Goal: Browse casually

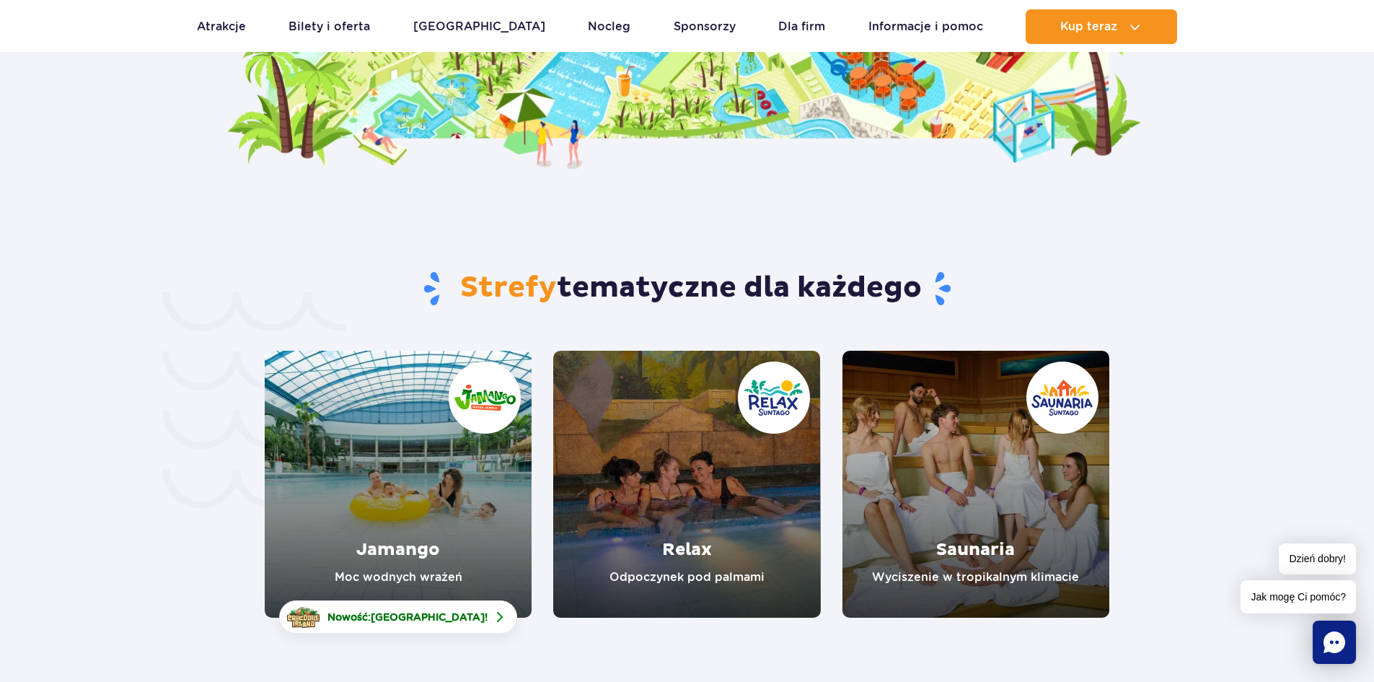
scroll to position [2384, 0]
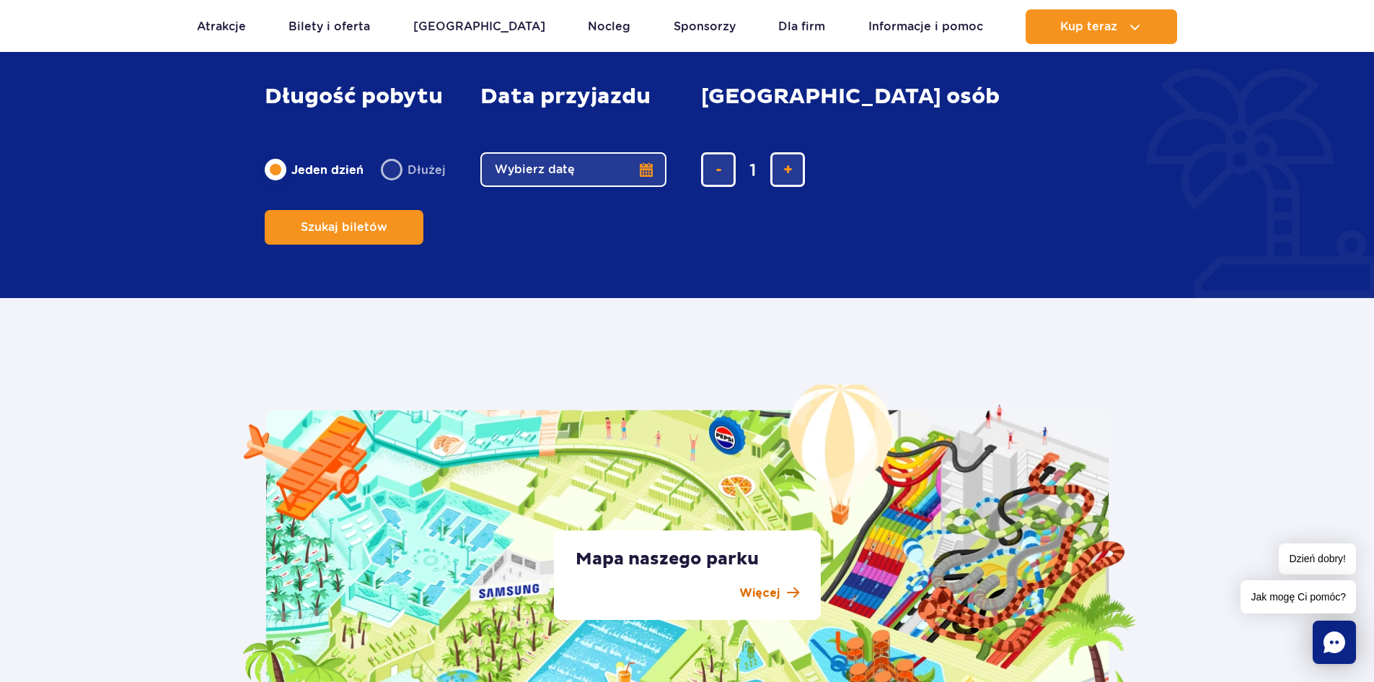
click at [768, 593] on p "Więcej" at bounding box center [759, 592] width 40 height 17
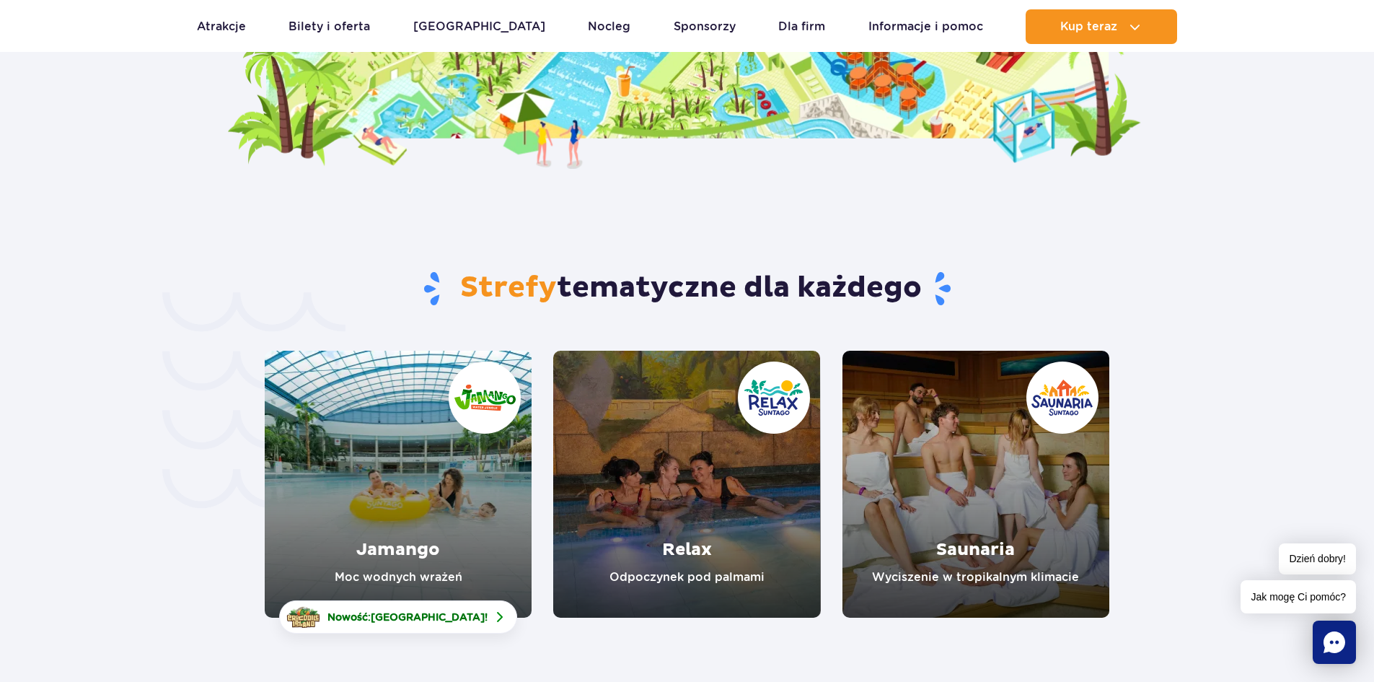
scroll to position [3575, 0]
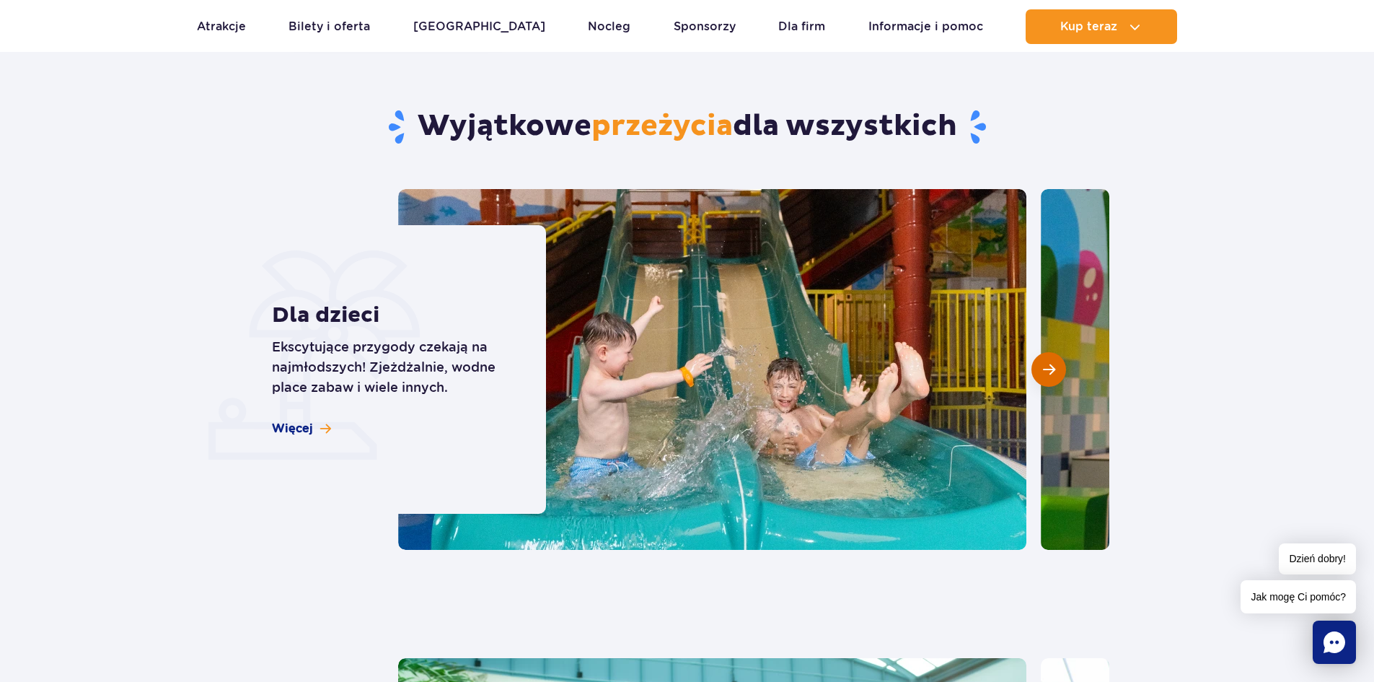
click at [1052, 369] on span "Następny slajd" at bounding box center [1049, 369] width 12 height 13
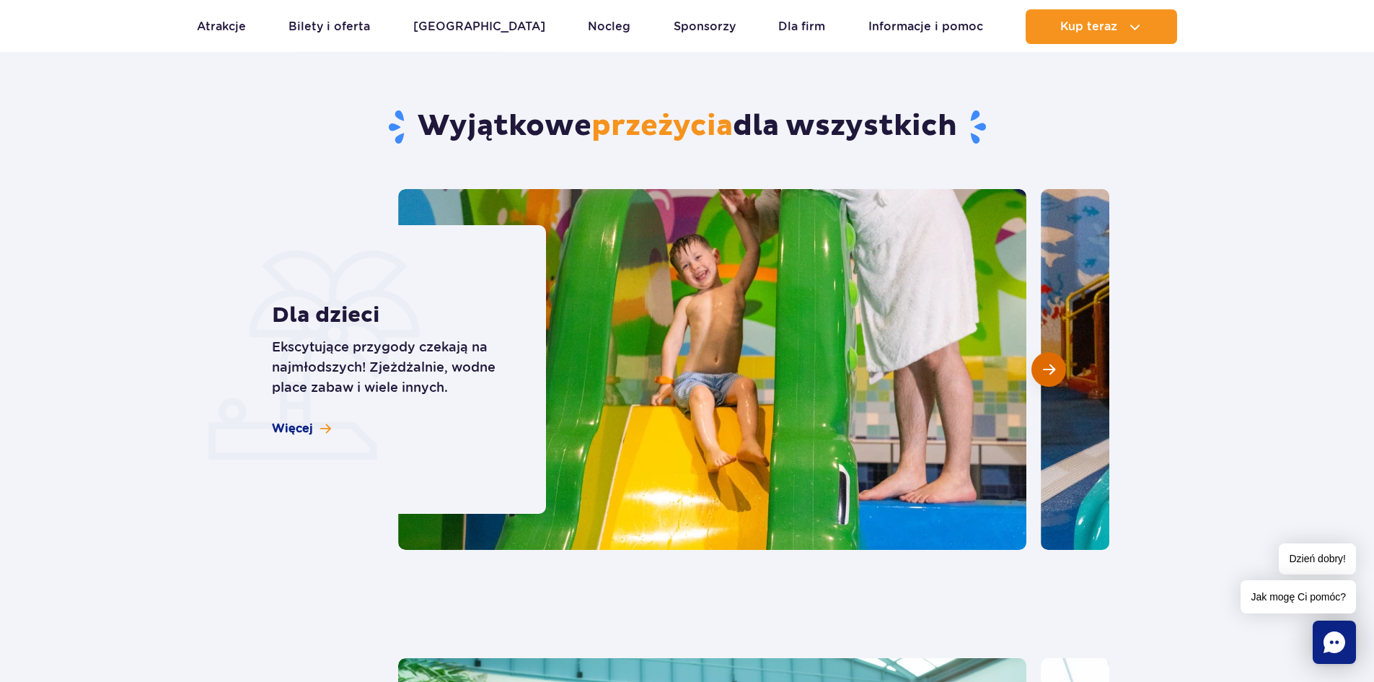
click at [1052, 369] on span "Następny slajd" at bounding box center [1049, 369] width 12 height 13
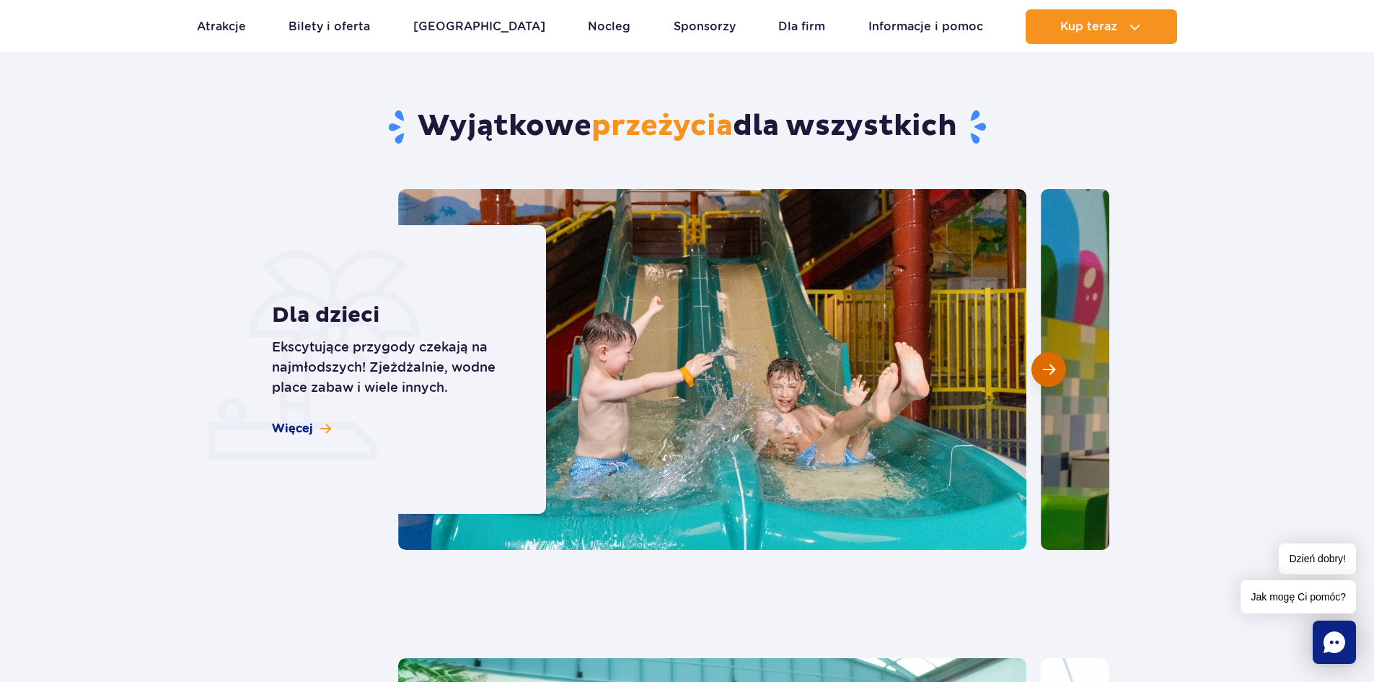
click at [1052, 369] on span "Następny slajd" at bounding box center [1049, 369] width 12 height 13
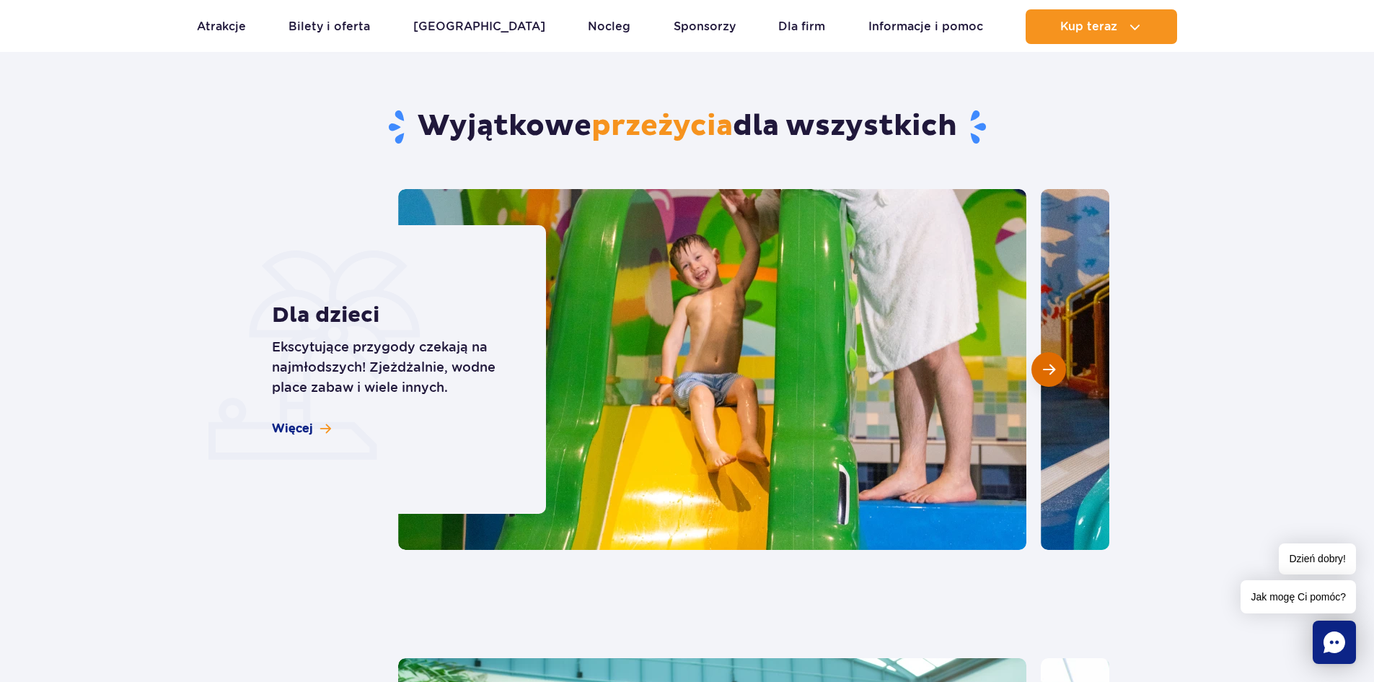
click at [1052, 369] on span "Następny slajd" at bounding box center [1049, 369] width 12 height 13
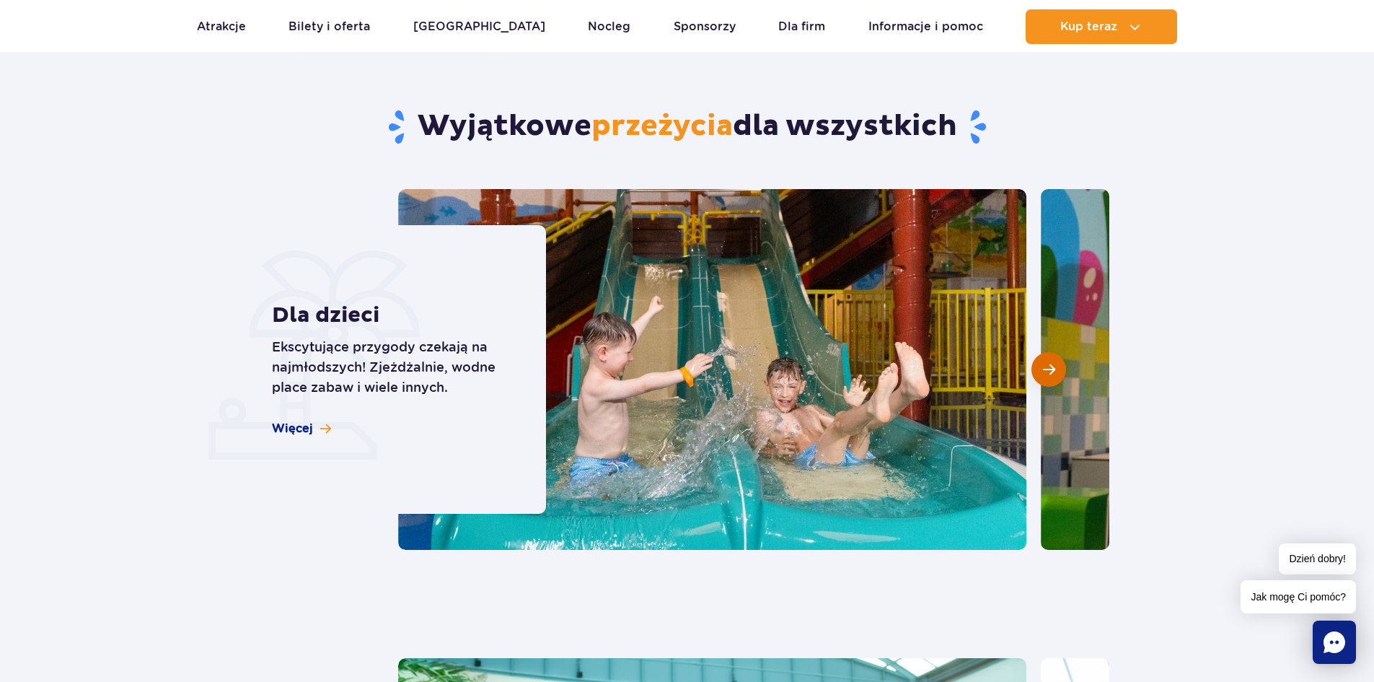
click at [1052, 369] on span "Następny slajd" at bounding box center [1049, 369] width 12 height 13
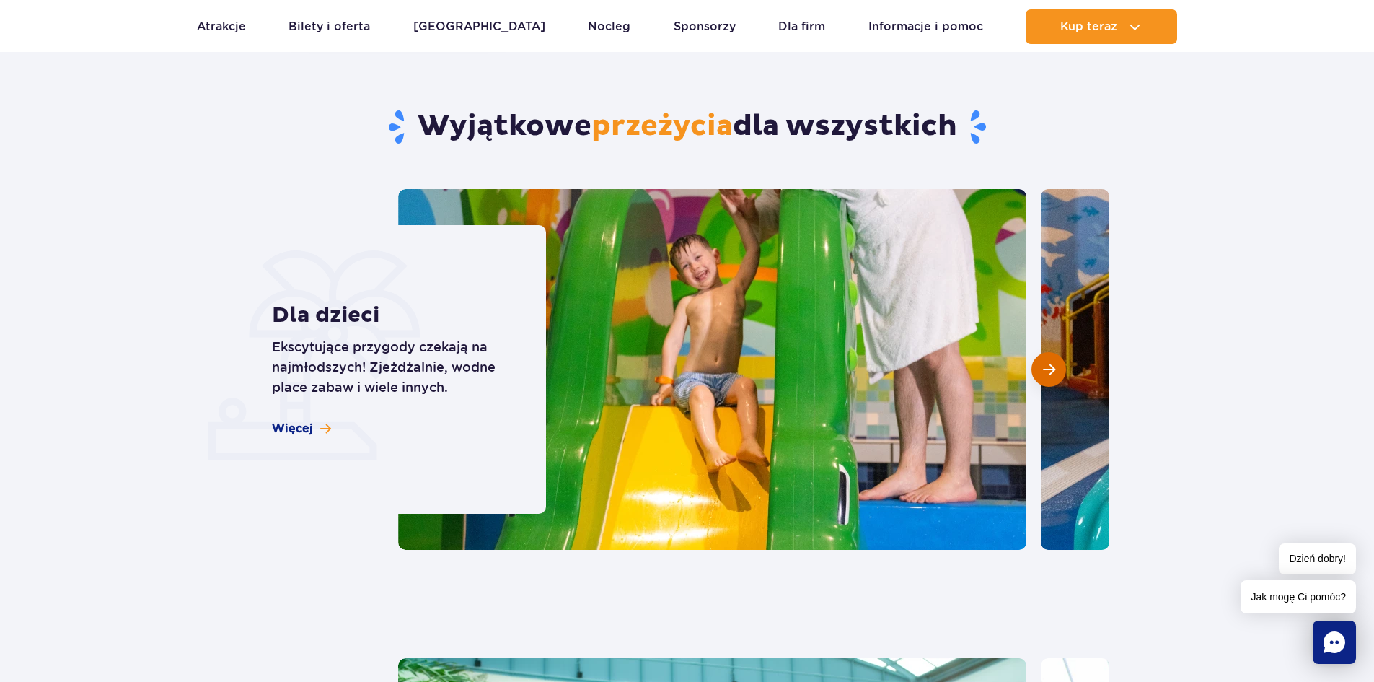
click at [1052, 369] on span "Następny slajd" at bounding box center [1049, 369] width 12 height 13
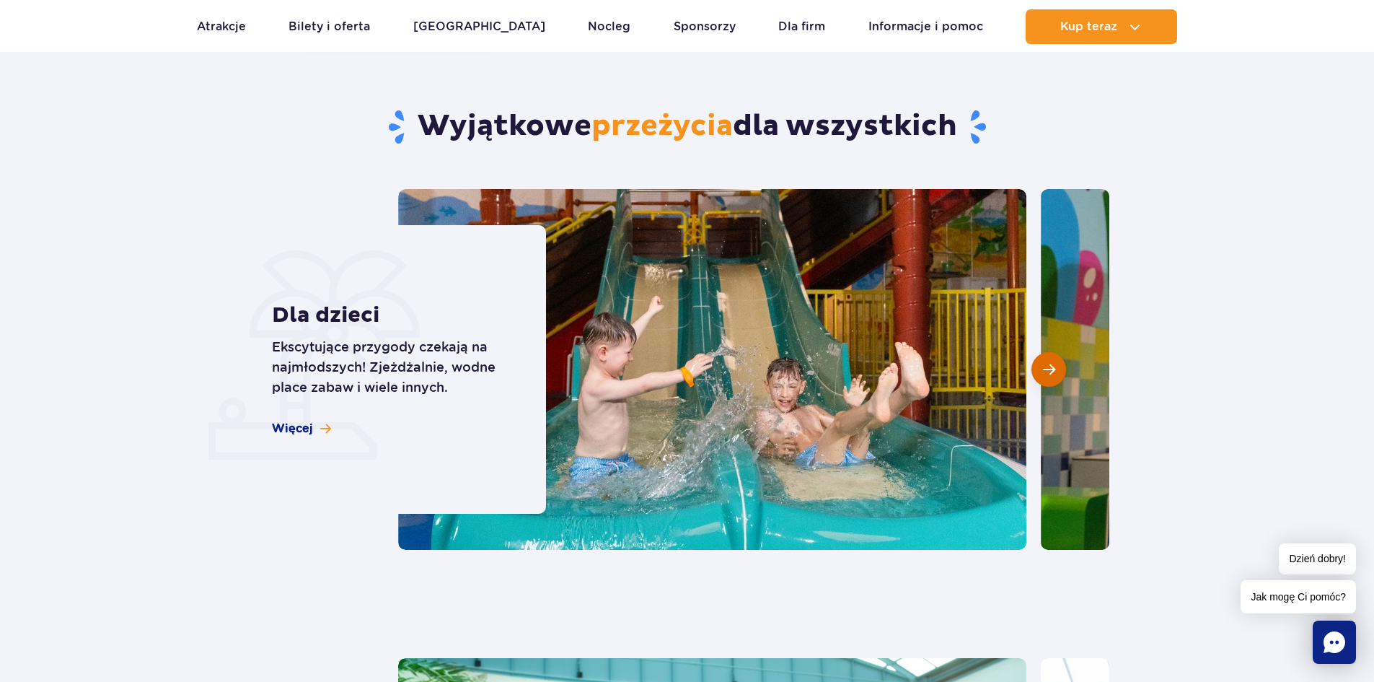
click at [1052, 369] on span "Następny slajd" at bounding box center [1049, 369] width 12 height 13
